Goal: Task Accomplishment & Management: Complete application form

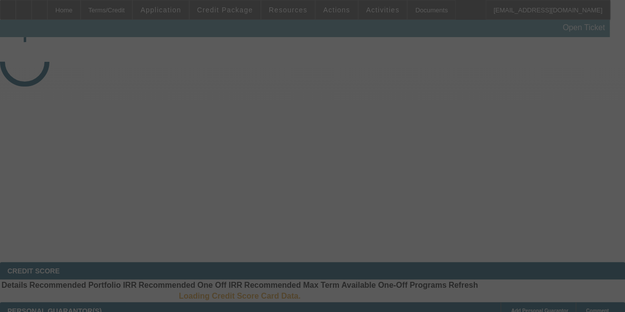
click at [286, 12] on div at bounding box center [312, 156] width 625 height 312
select select "4"
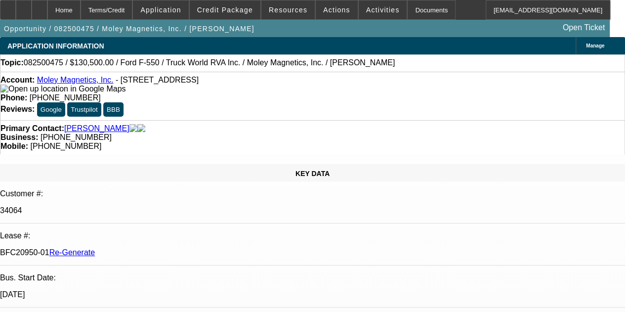
select select "0.1"
select select "0"
select select "6"
click at [286, 12] on span "Resources" at bounding box center [288, 10] width 39 height 8
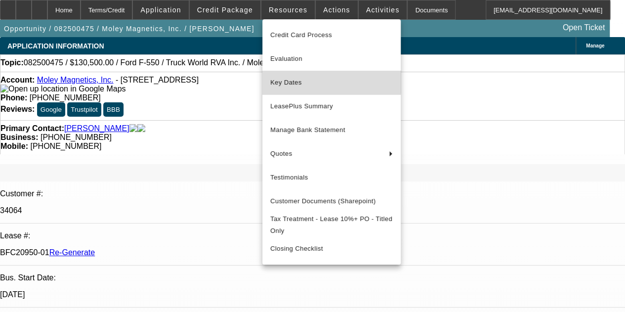
click at [291, 78] on span "Key Dates" at bounding box center [331, 83] width 122 height 12
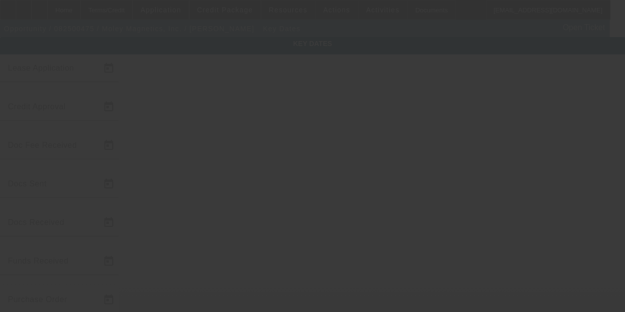
type input "8/18/2025"
type input "8/19/2025"
type input "8/21/2025"
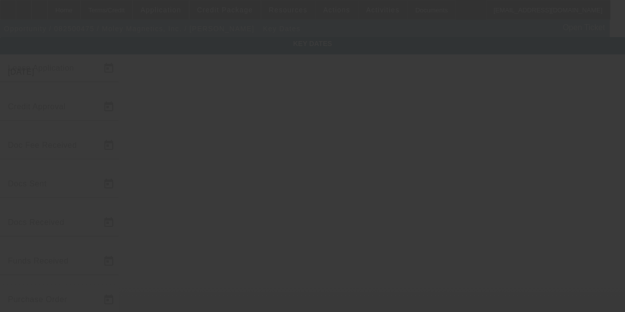
type input "8/21/2025"
type input "8/25/2025"
type input "9/1/2025"
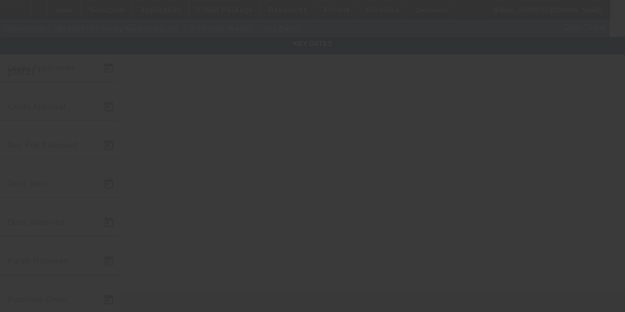
type input "10/1/2025"
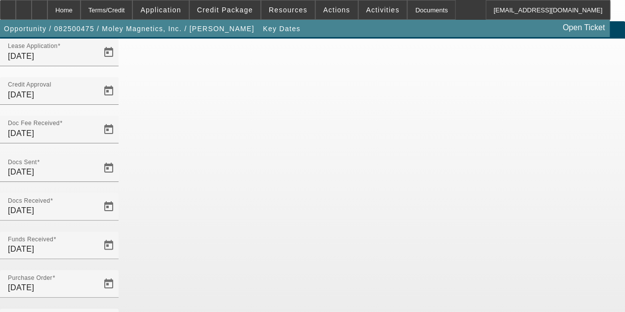
scroll to position [64, 0]
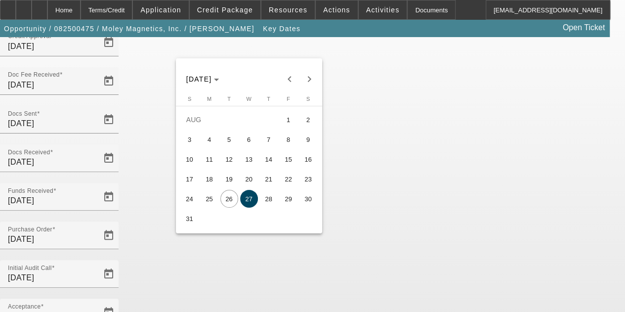
click at [246, 196] on span "27" at bounding box center [249, 199] width 18 height 18
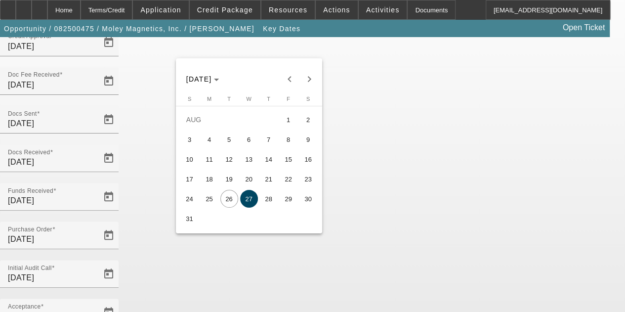
click at [268, 203] on span "28" at bounding box center [269, 199] width 18 height 18
type input "8/28/2025"
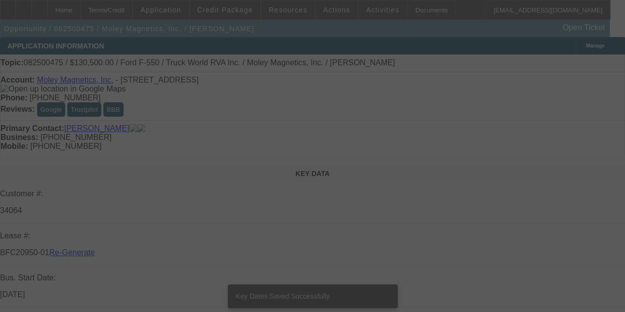
select select "4"
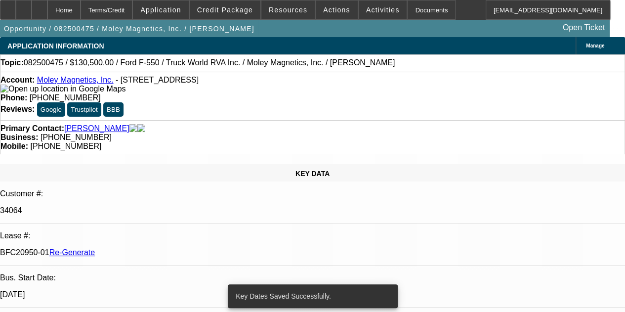
select select "0.1"
select select "0"
select select "6"
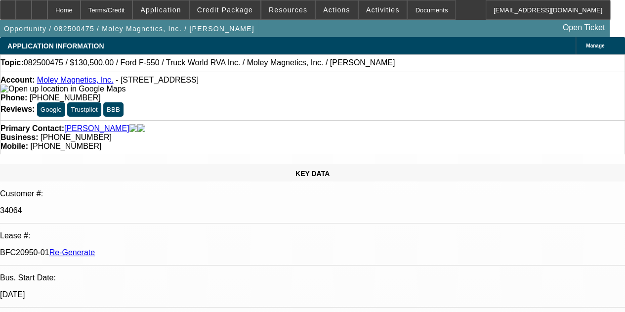
click at [40, 6] on icon at bounding box center [40, 6] width 0 height 0
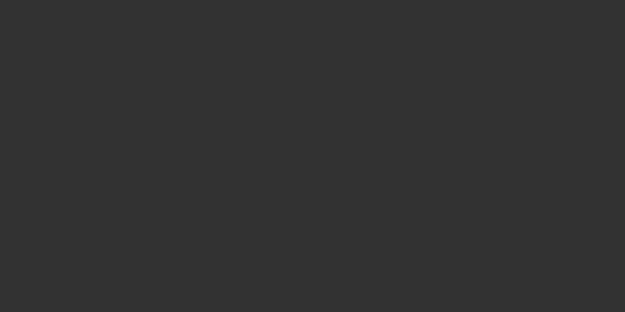
select select "4"
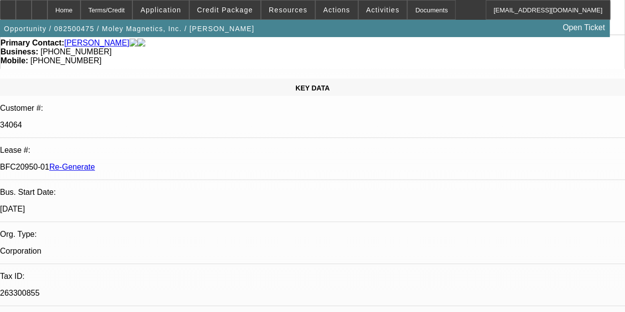
select select "0.1"
select select "0"
select select "6"
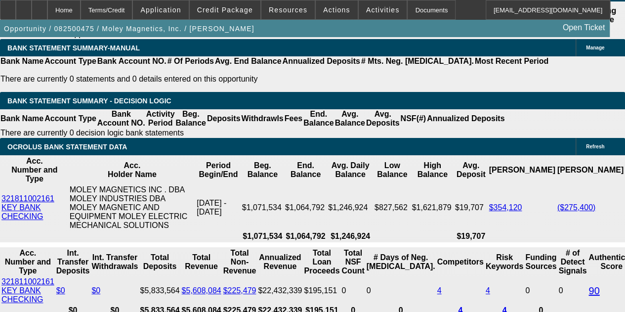
scroll to position [1873, 0]
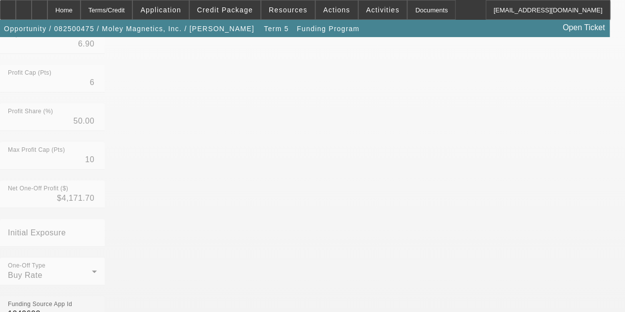
scroll to position [282, 0]
click at [196, 262] on mat-option "No" at bounding box center [239, 262] width 129 height 24
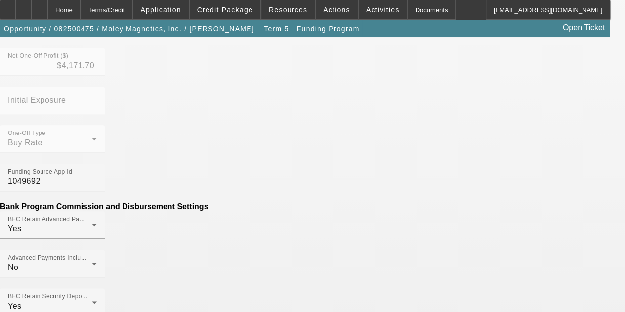
scroll to position [426, 0]
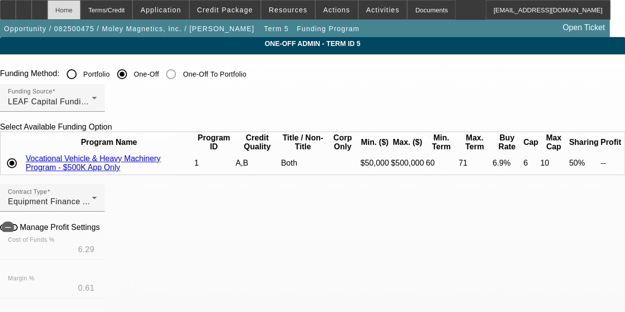
click at [81, 12] on div "Home" at bounding box center [63, 10] width 33 height 20
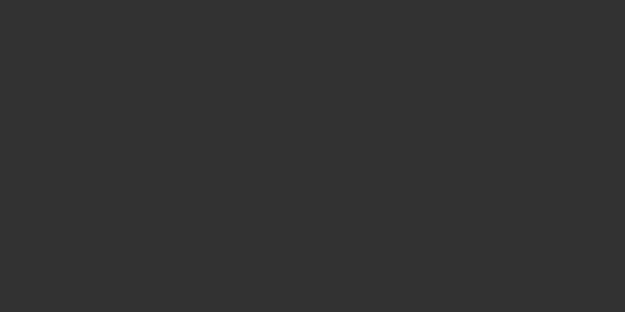
select select "4"
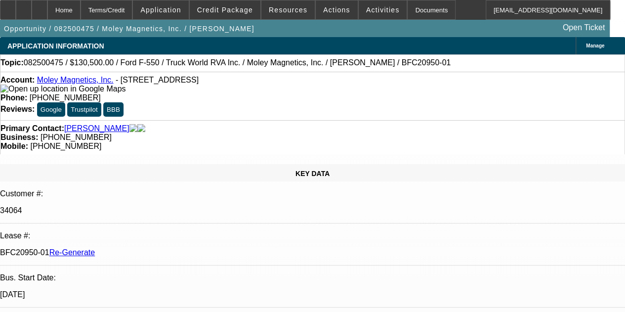
select select "0.1"
select select "0"
select select "1"
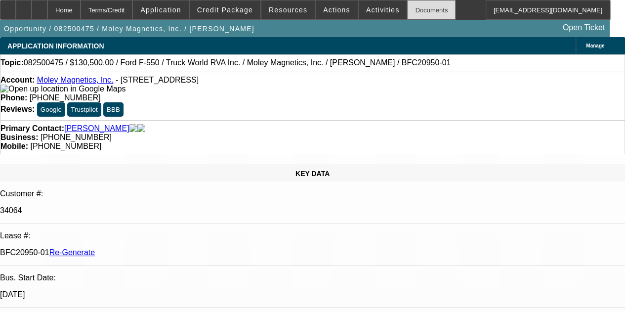
select select "6"
click at [407, 9] on div "Documents" at bounding box center [431, 10] width 48 height 20
click at [47, 8] on div at bounding box center [40, 10] width 16 height 20
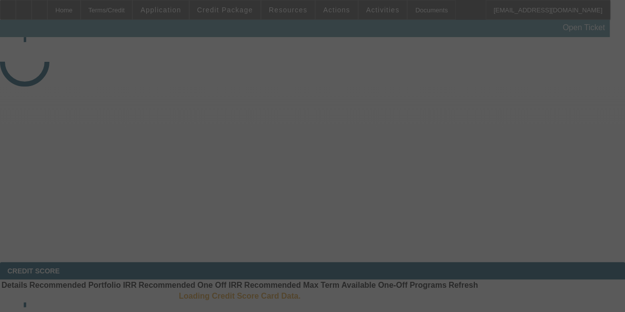
click at [333, 16] on div at bounding box center [312, 156] width 625 height 312
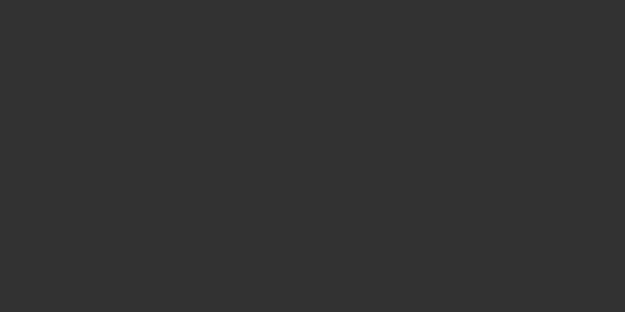
select select "3"
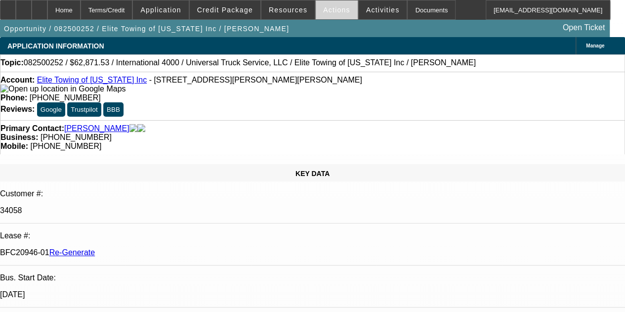
select select "0.1"
select select "0"
select select "1"
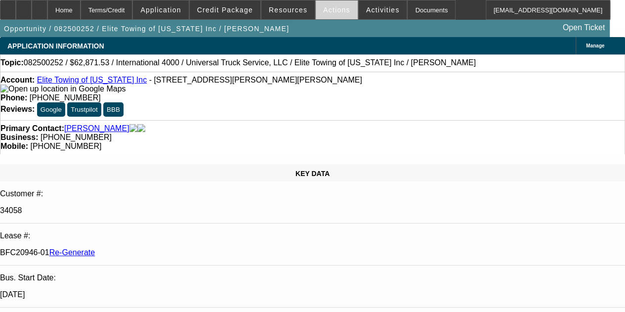
select select "6"
click at [326, 8] on span "Actions" at bounding box center [336, 10] width 27 height 8
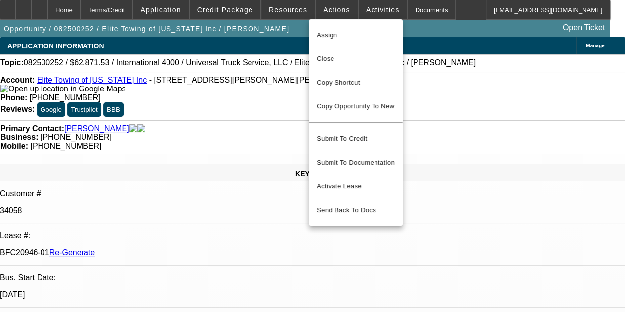
click at [354, 10] on div at bounding box center [312, 156] width 625 height 312
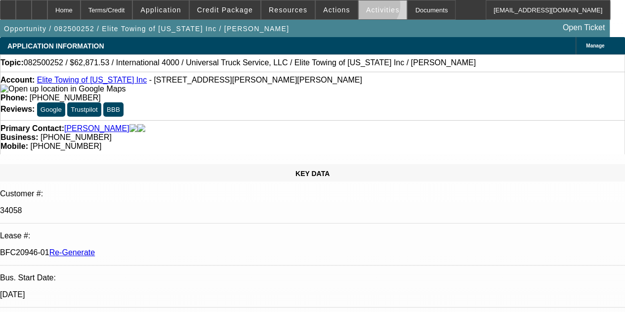
click at [366, 7] on span "Activities" at bounding box center [383, 10] width 34 height 8
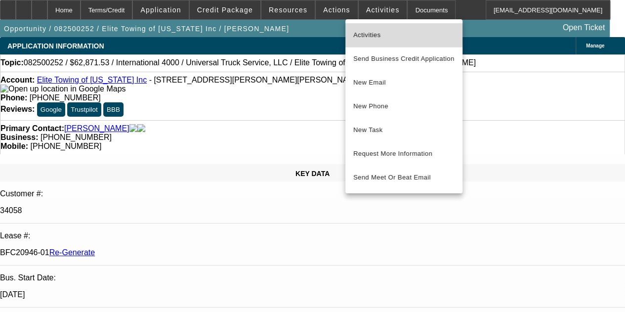
click at [362, 32] on span "Activities" at bounding box center [403, 35] width 101 height 12
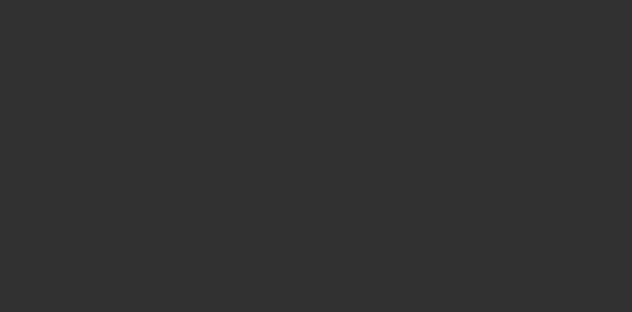
select select "4"
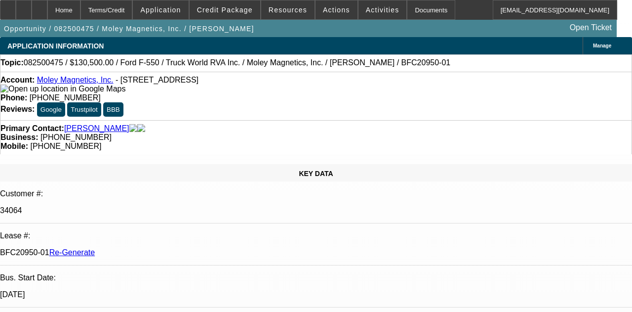
select select "0.1"
select select "0"
select select "6"
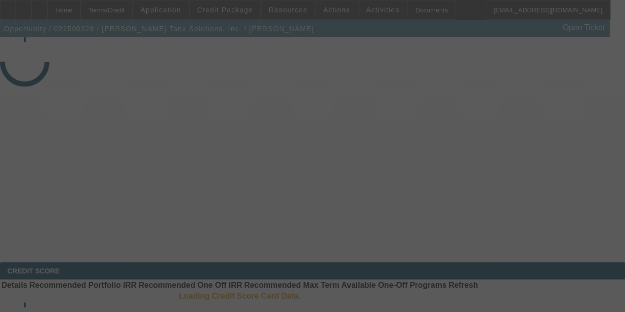
select select "3"
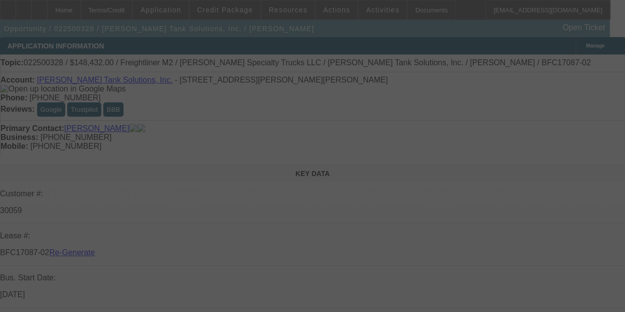
select select "0"
select select "2"
select select "0"
select select "6"
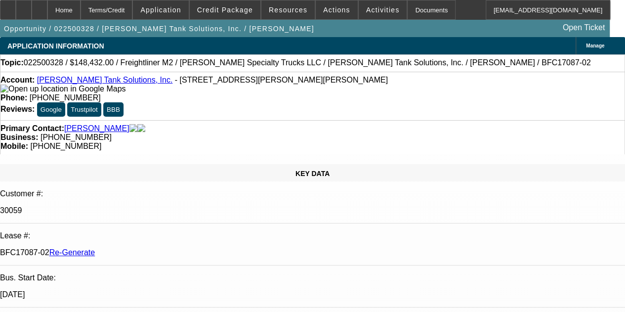
scroll to position [79, 0]
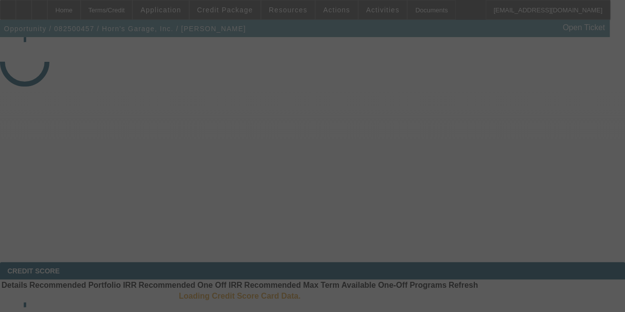
select select "4"
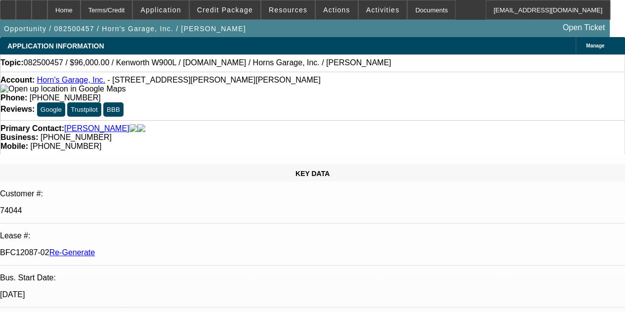
select select "0"
select select "2"
select select "0"
select select "6"
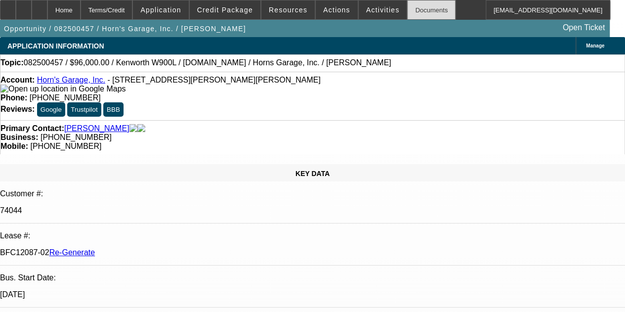
click at [407, 10] on div "Documents" at bounding box center [431, 10] width 48 height 20
click at [40, 6] on icon at bounding box center [40, 6] width 0 height 0
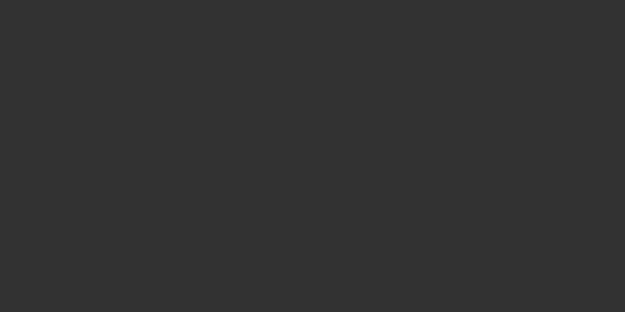
select select "4"
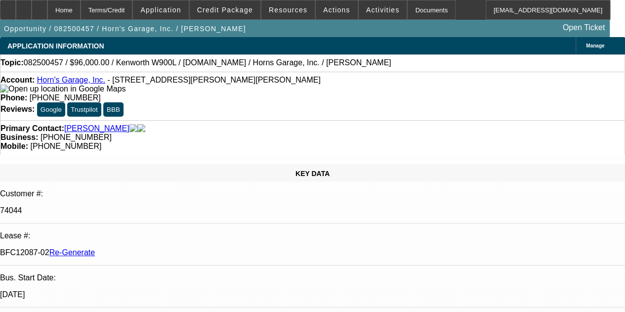
select select "0"
select select "2"
select select "0"
select select "6"
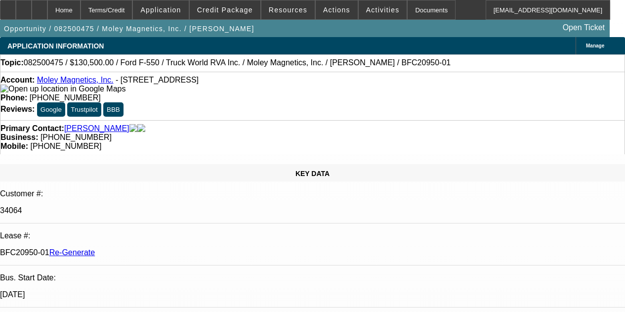
select select "4"
select select "0.1"
select select "0"
select select "6"
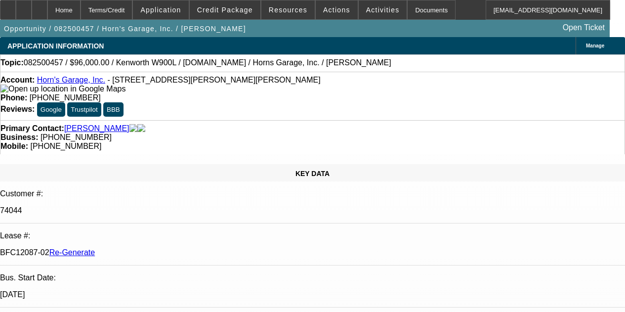
select select "4"
select select "0"
select select "2"
select select "0"
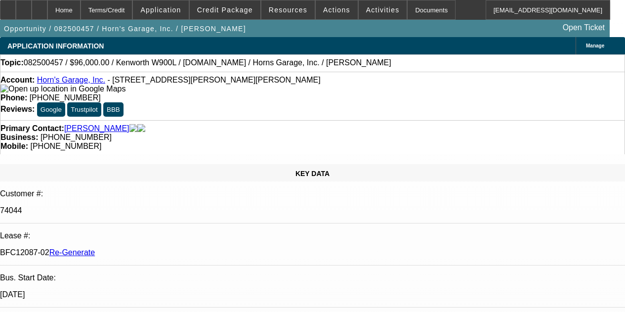
select select "6"
click at [369, 11] on span "Activities" at bounding box center [383, 10] width 34 height 8
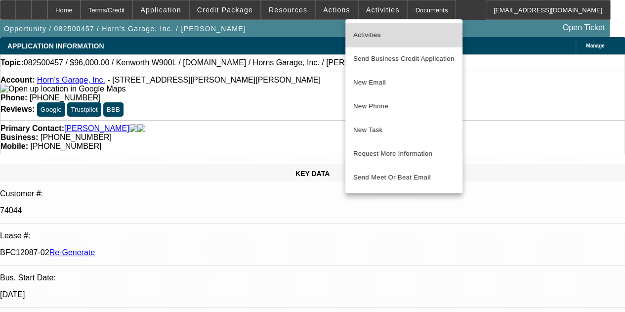
click at [366, 33] on span "Activities" at bounding box center [403, 35] width 101 height 12
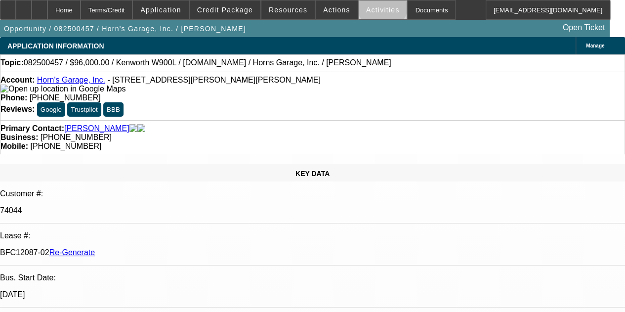
click at [368, 7] on span "Activities" at bounding box center [383, 10] width 34 height 8
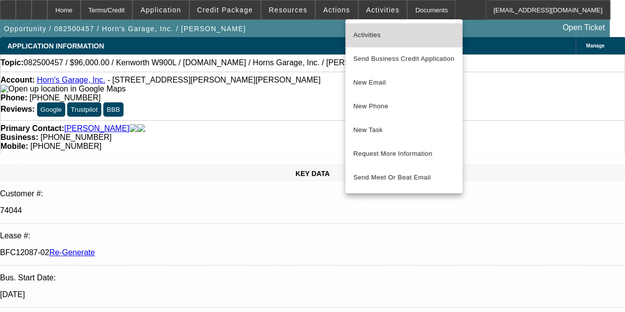
click at [366, 37] on span "Activities" at bounding box center [403, 35] width 101 height 12
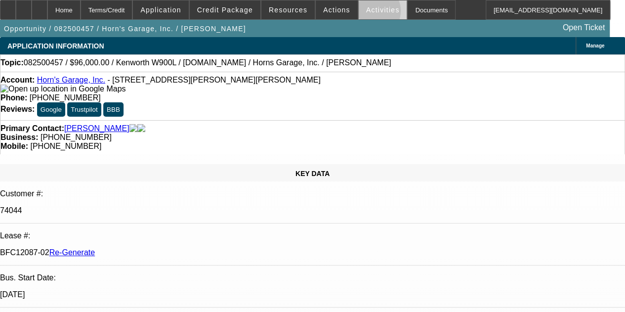
click at [359, 12] on button "Activities" at bounding box center [383, 9] width 48 height 19
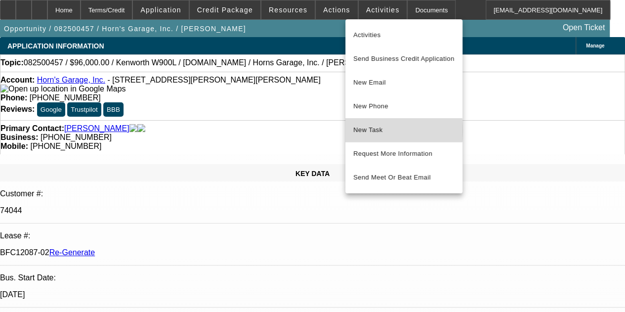
click at [364, 131] on span "New Task" at bounding box center [403, 130] width 101 height 12
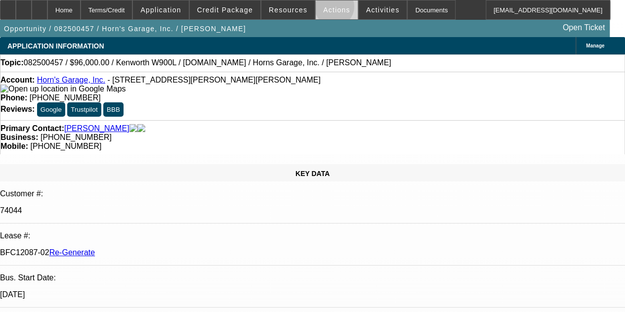
click at [327, 9] on span "Actions" at bounding box center [336, 10] width 27 height 8
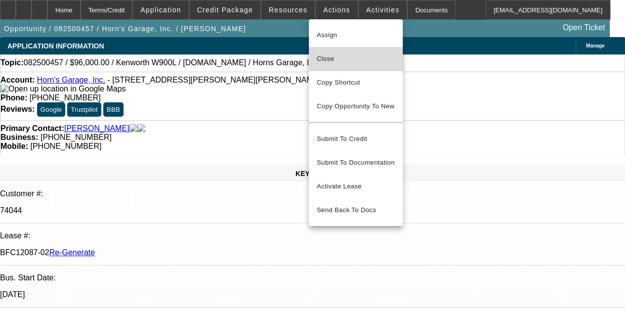
click at [327, 57] on span "Close" at bounding box center [356, 59] width 78 height 12
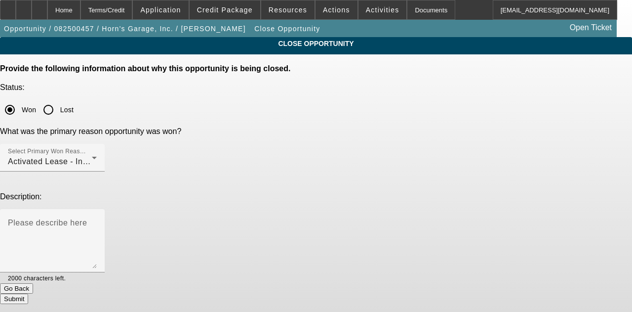
click at [28, 293] on button "Submit" at bounding box center [14, 298] width 28 height 10
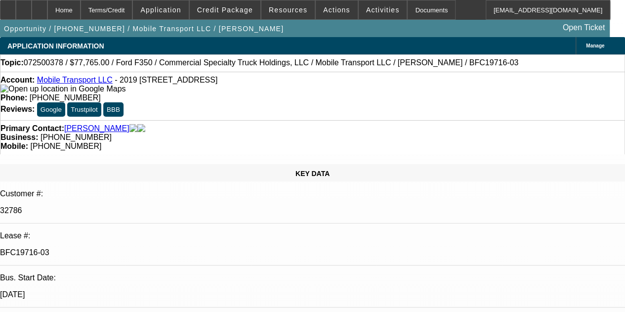
select select "0"
select select "2"
select select "0"
select select "6"
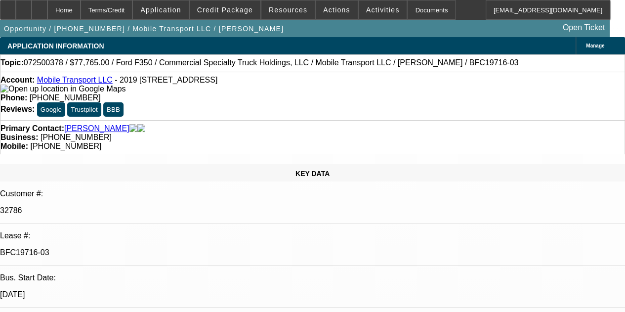
select select "0"
select select "2"
select select "0"
select select "6"
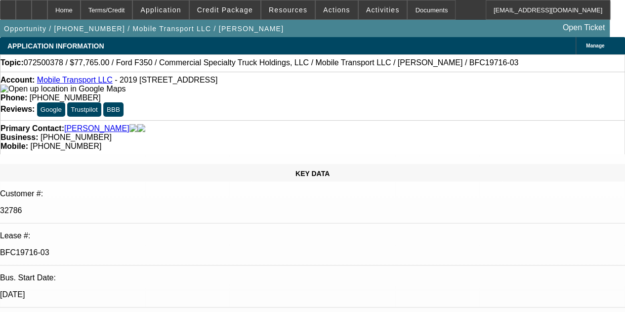
select select "0"
select select "2"
select select "0"
select select "6"
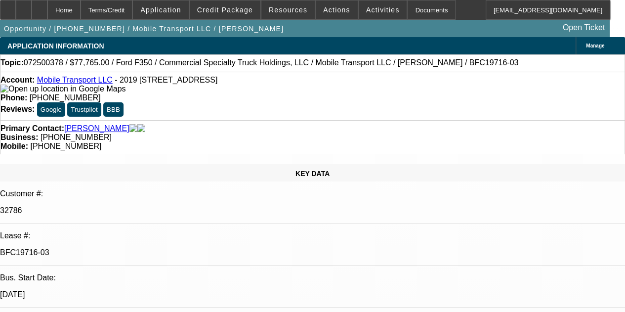
select select "0"
select select "2"
select select "0"
select select "6"
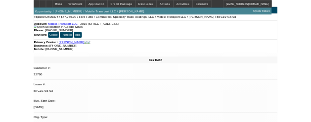
scroll to position [40, 0]
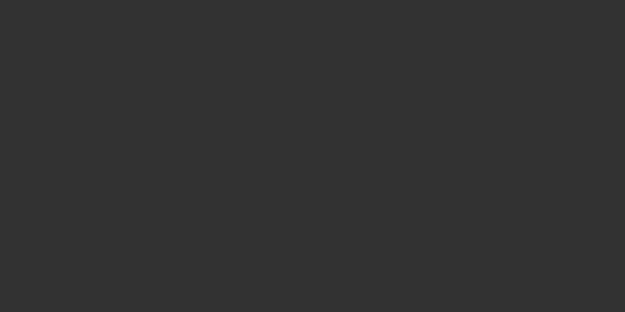
click at [443, 47] on div at bounding box center [312, 156] width 625 height 312
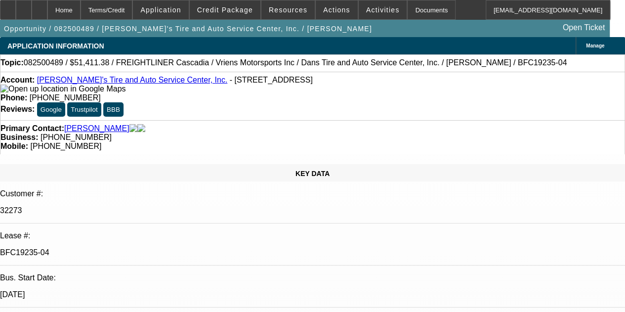
select select "0"
select select "3"
select select "0.1"
select select "4"
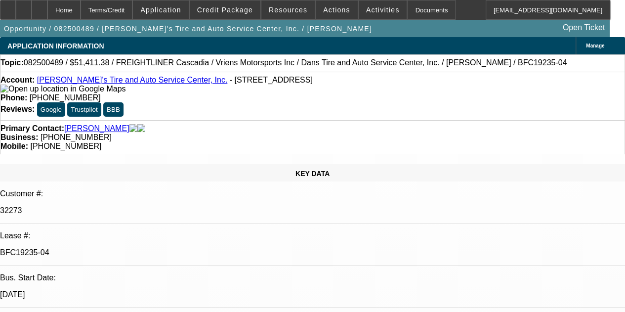
select select "0"
select select "3"
select select "0.1"
select select "4"
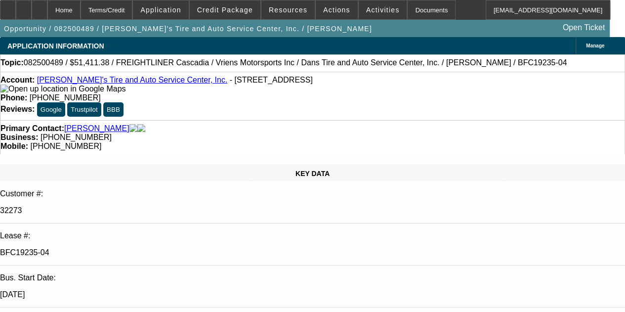
select select "0"
select select "3"
select select "0.1"
select select "4"
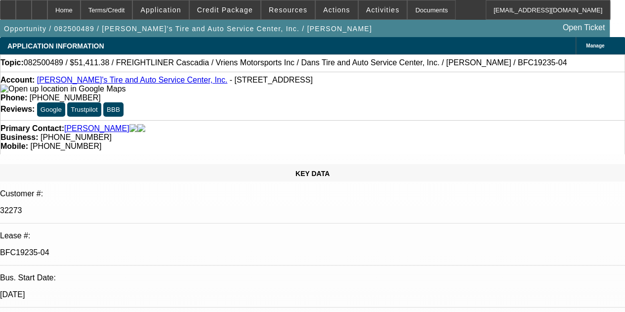
select select "0"
select select "3"
select select "0.1"
select select "4"
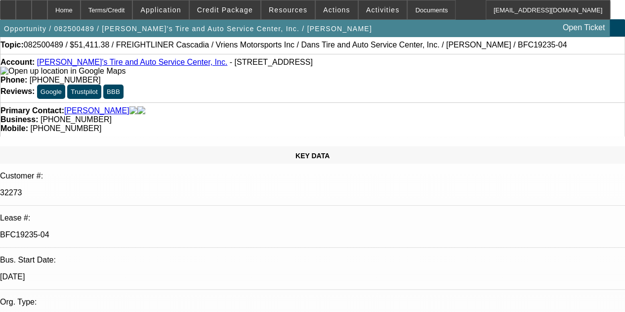
scroll to position [40, 0]
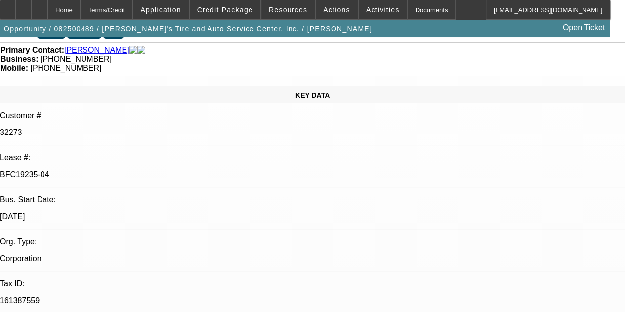
scroll to position [79, 0]
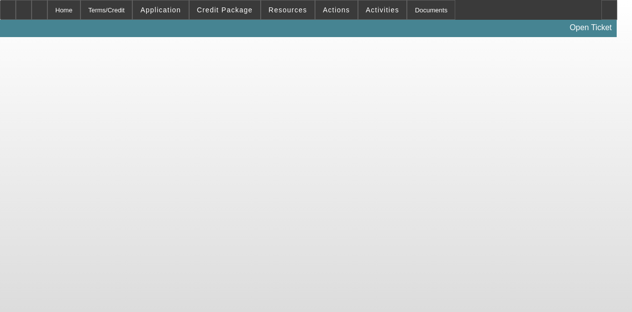
click at [271, 254] on body "Home Terms/Credit Application Credit Package Resources Actions Activities Docum…" at bounding box center [316, 156] width 632 height 312
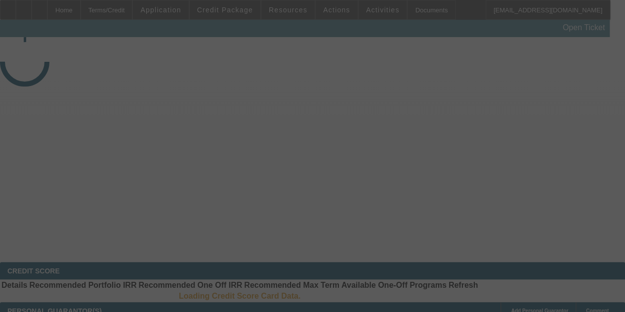
select select "4"
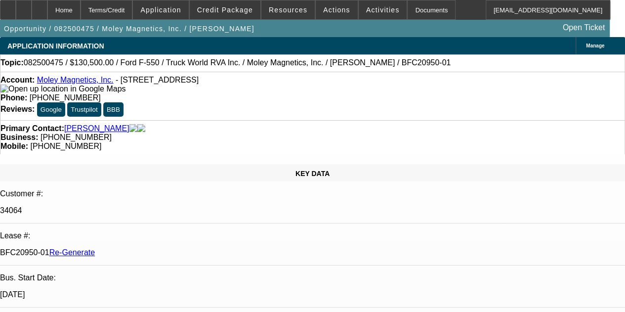
select select "0.1"
select select "0"
select select "1"
select select "6"
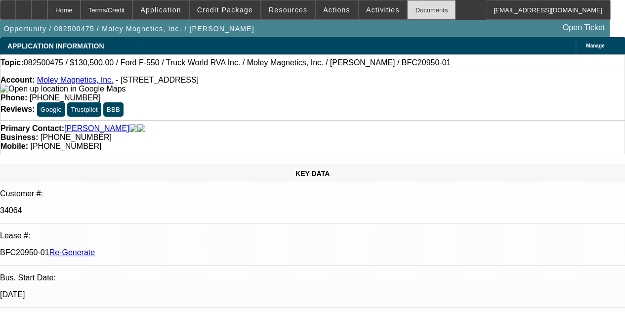
click at [413, 12] on div "Documents" at bounding box center [431, 10] width 48 height 20
click at [367, 9] on span "Activities" at bounding box center [383, 10] width 34 height 8
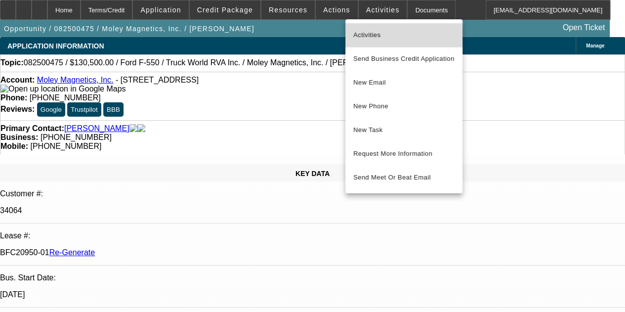
click at [364, 40] on span "Activities" at bounding box center [403, 35] width 101 height 12
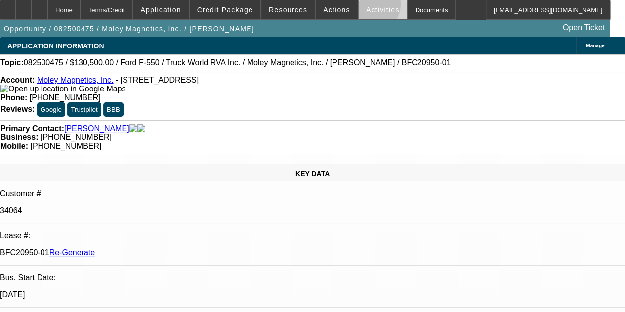
click at [366, 6] on span "Activities" at bounding box center [383, 10] width 34 height 8
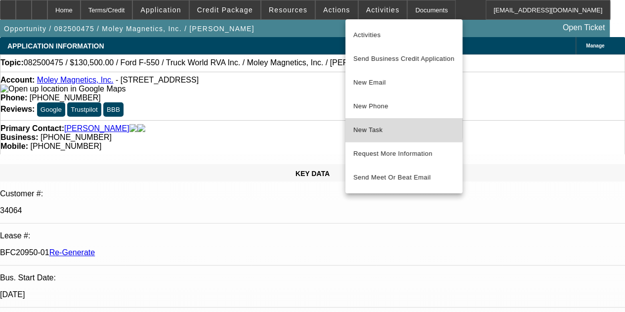
click at [363, 127] on span "New Task" at bounding box center [403, 130] width 101 height 12
